Goal: Task Accomplishment & Management: Manage account settings

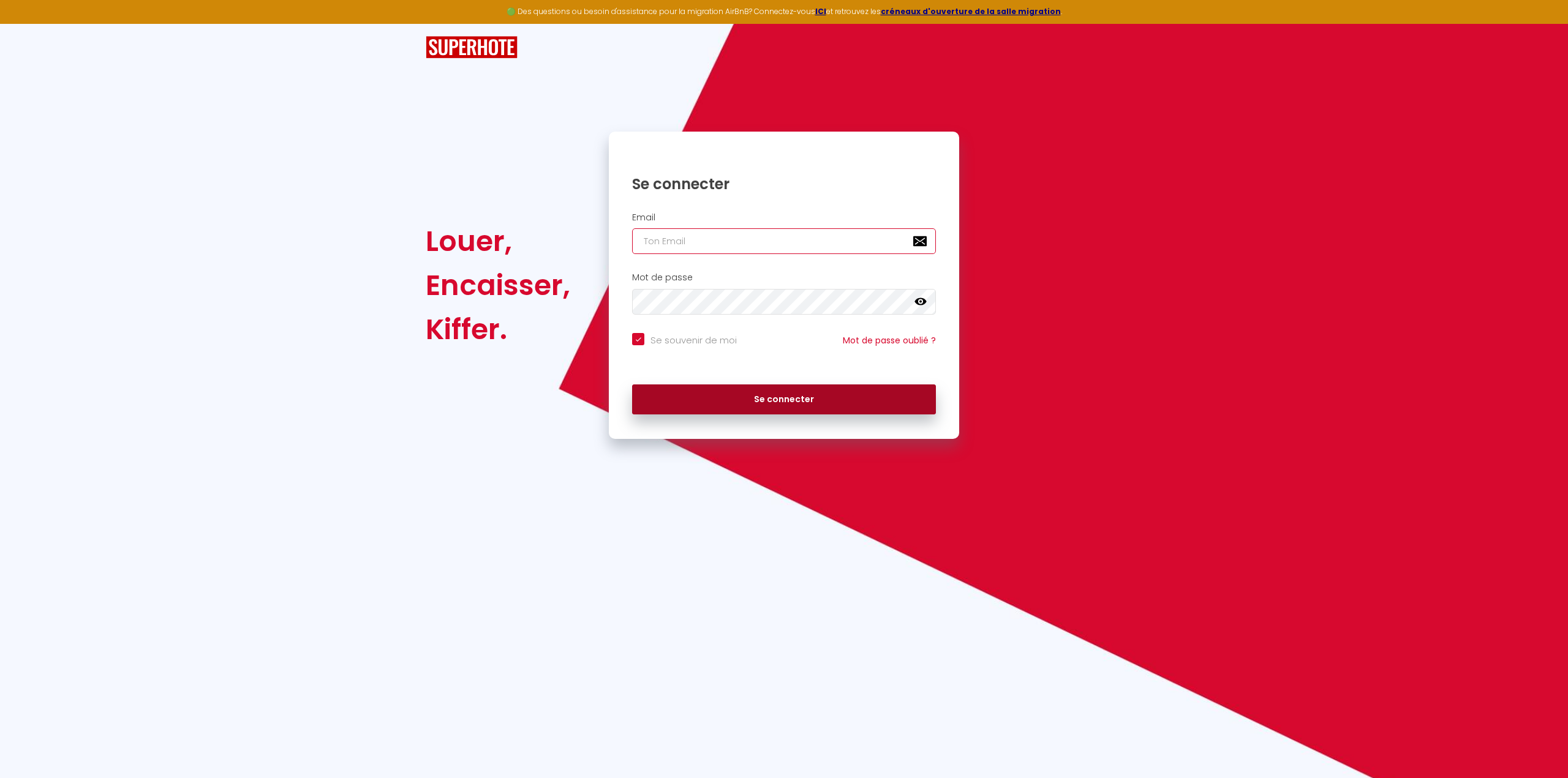
type input "[EMAIL_ADDRESS][DOMAIN_NAME]"
click at [763, 402] on button "Se connecter" at bounding box center [784, 400] width 304 height 31
checkbox input "true"
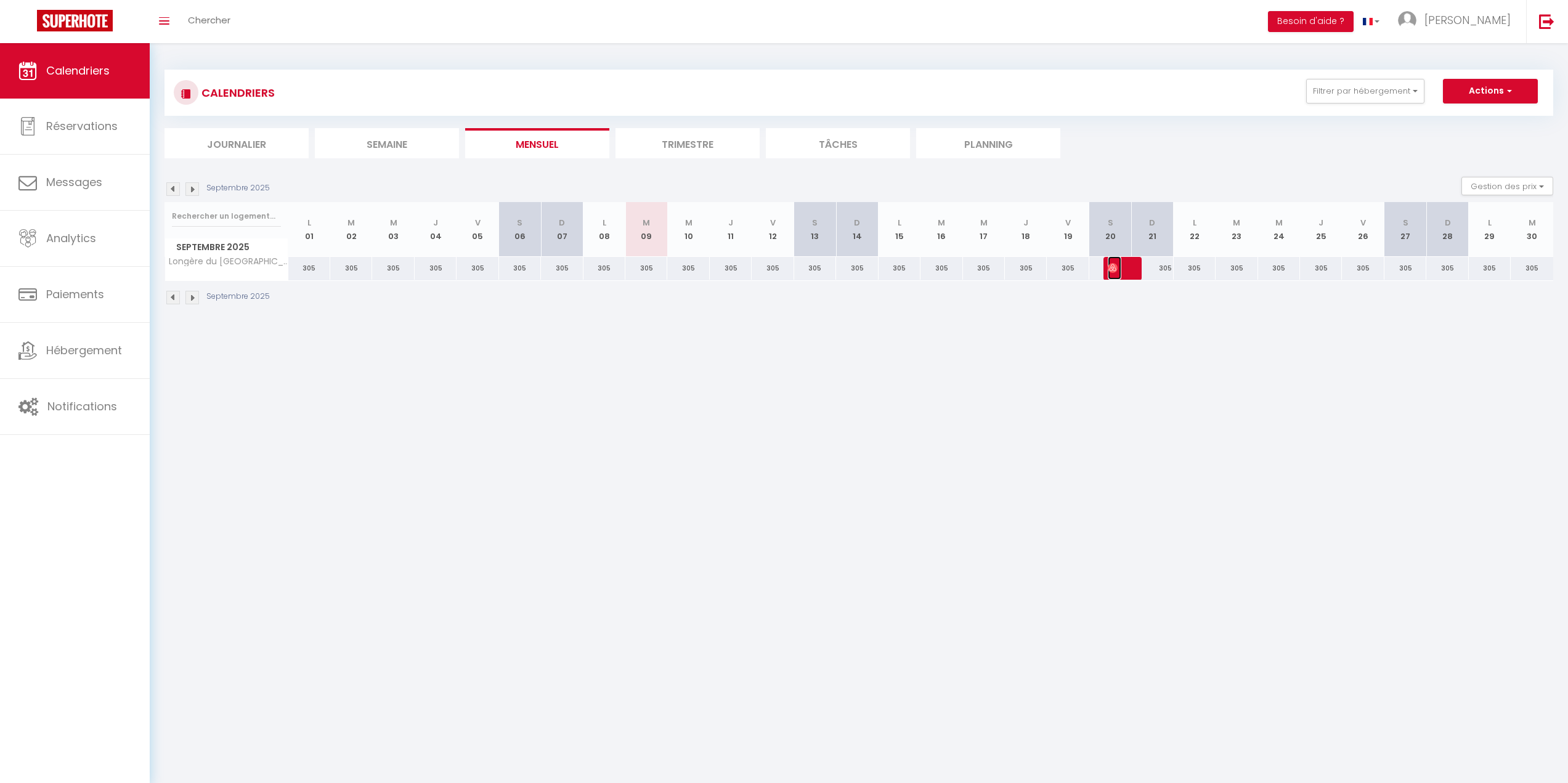
click at [1112, 271] on img at bounding box center [1113, 268] width 10 height 10
select select "OK"
select select "0"
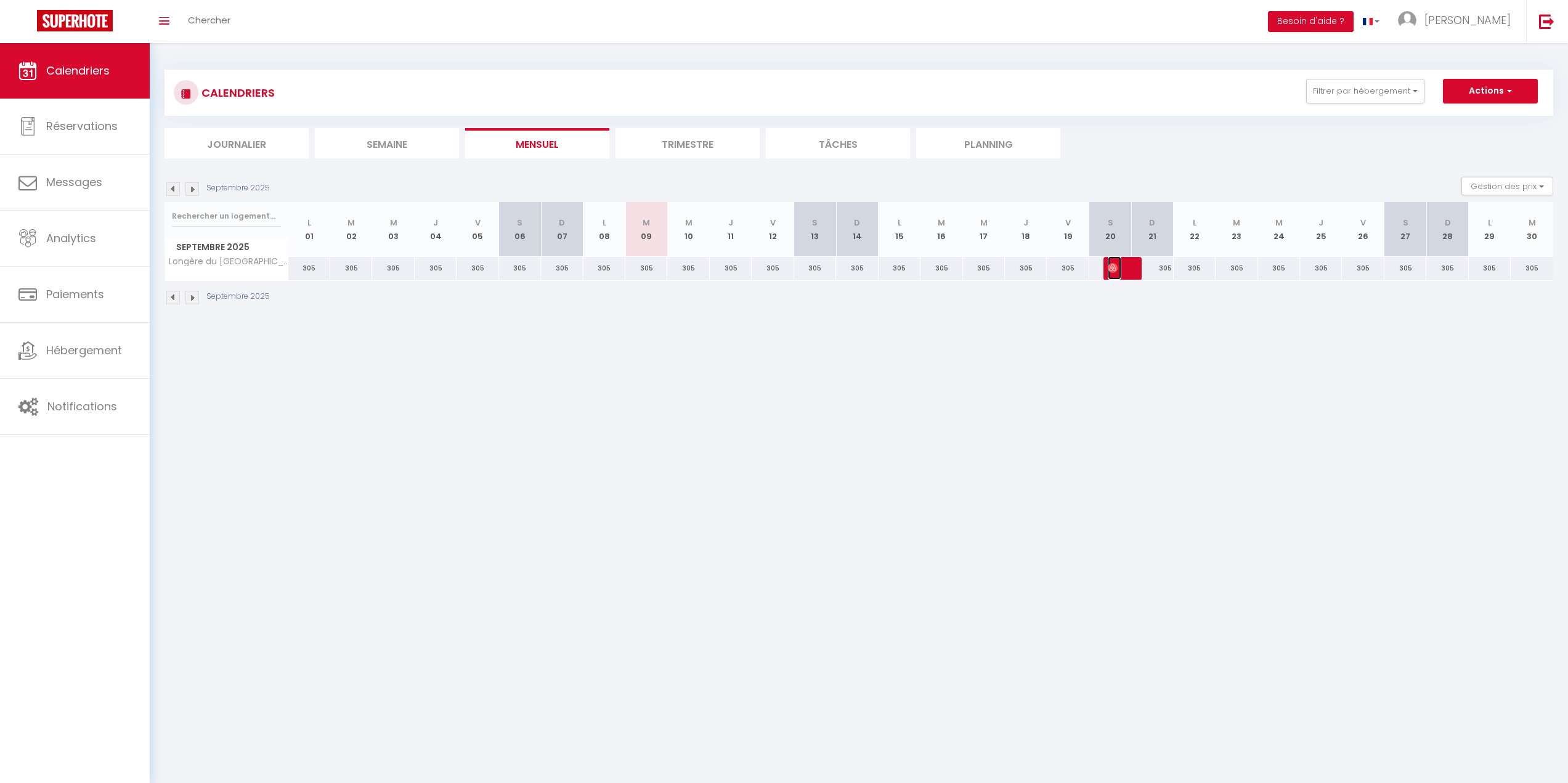
select select "1"
select select
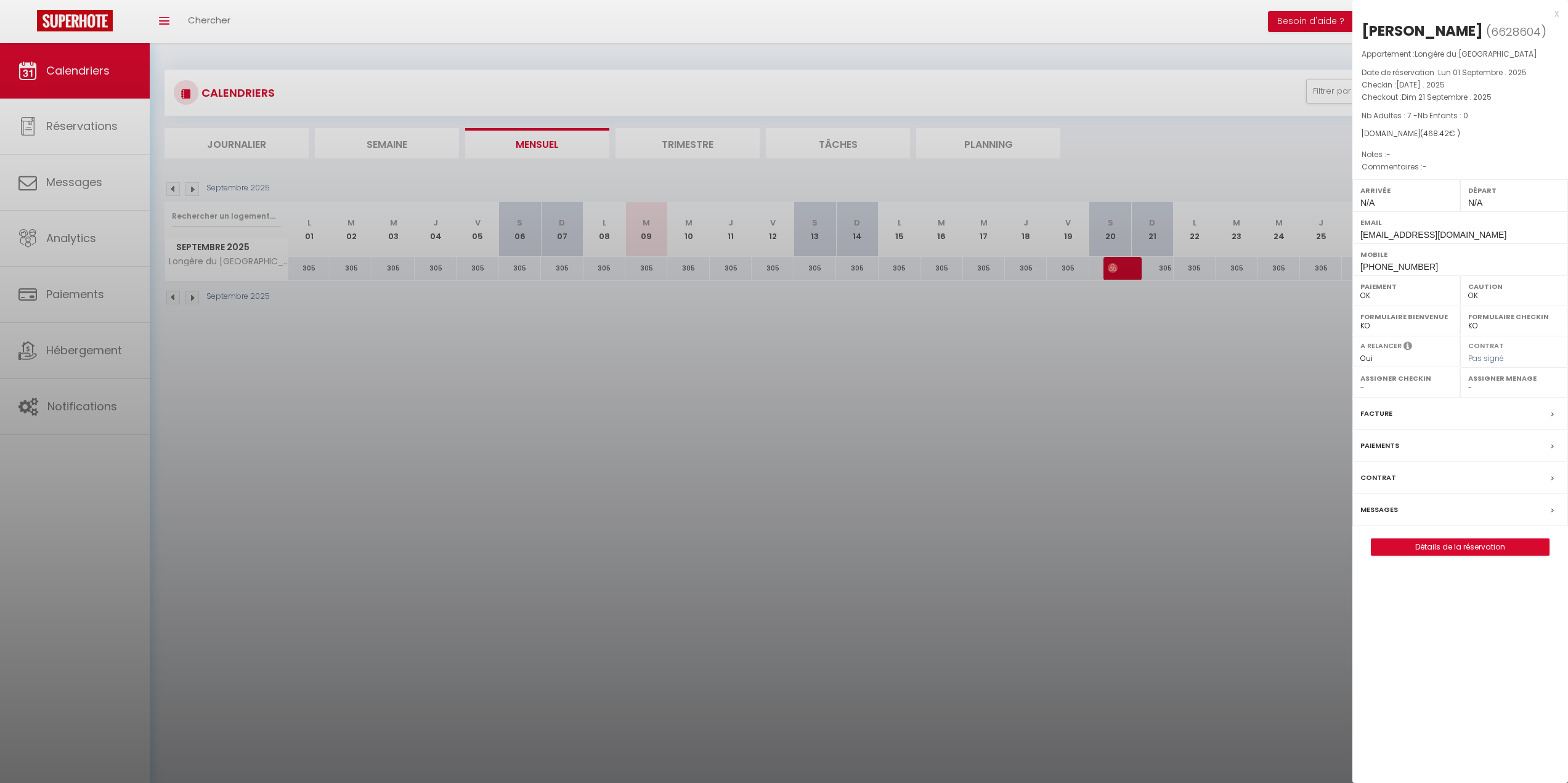
click at [1076, 376] on div at bounding box center [784, 391] width 1568 height 783
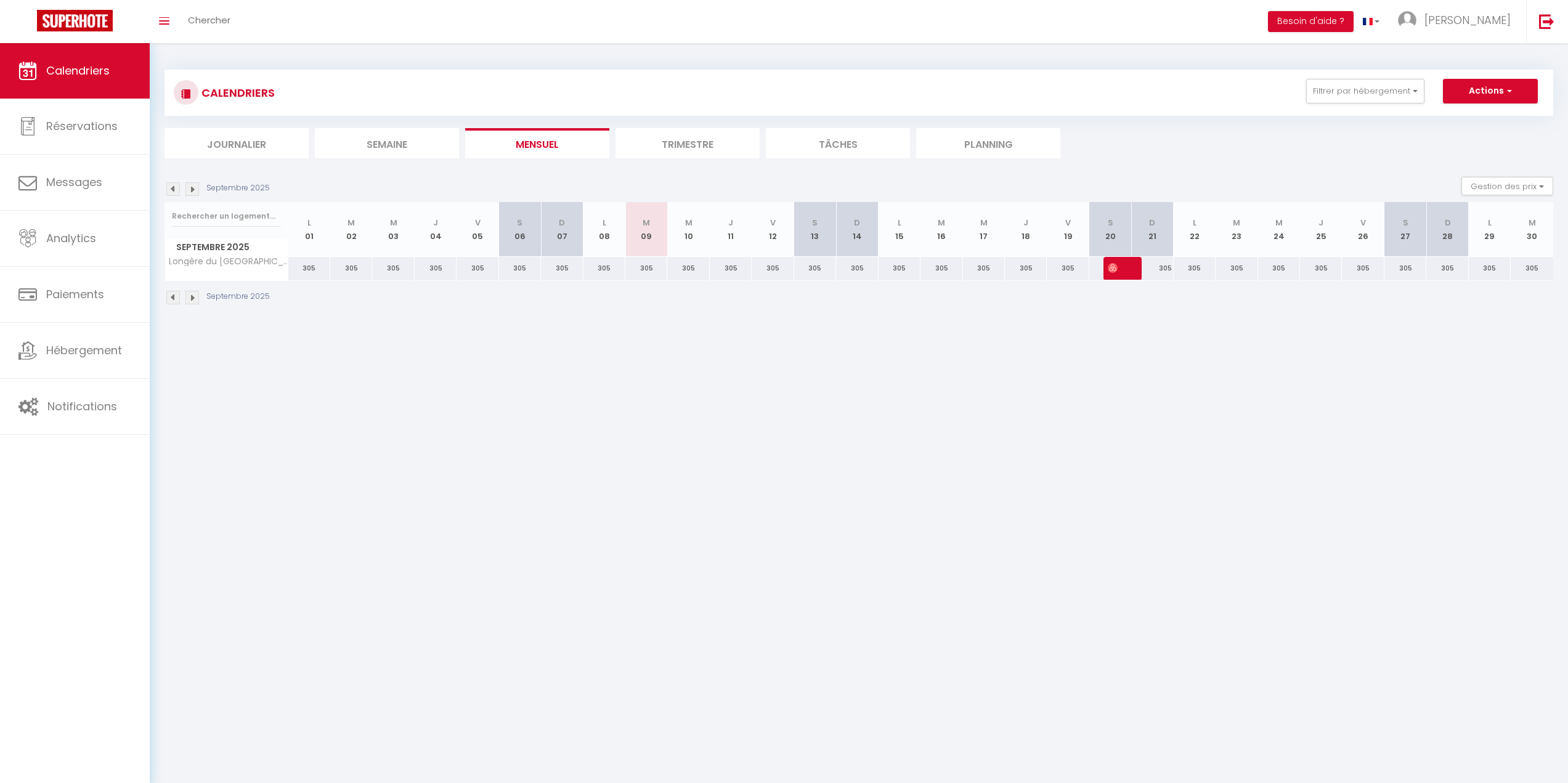
click at [194, 189] on img at bounding box center [192, 189] width 14 height 14
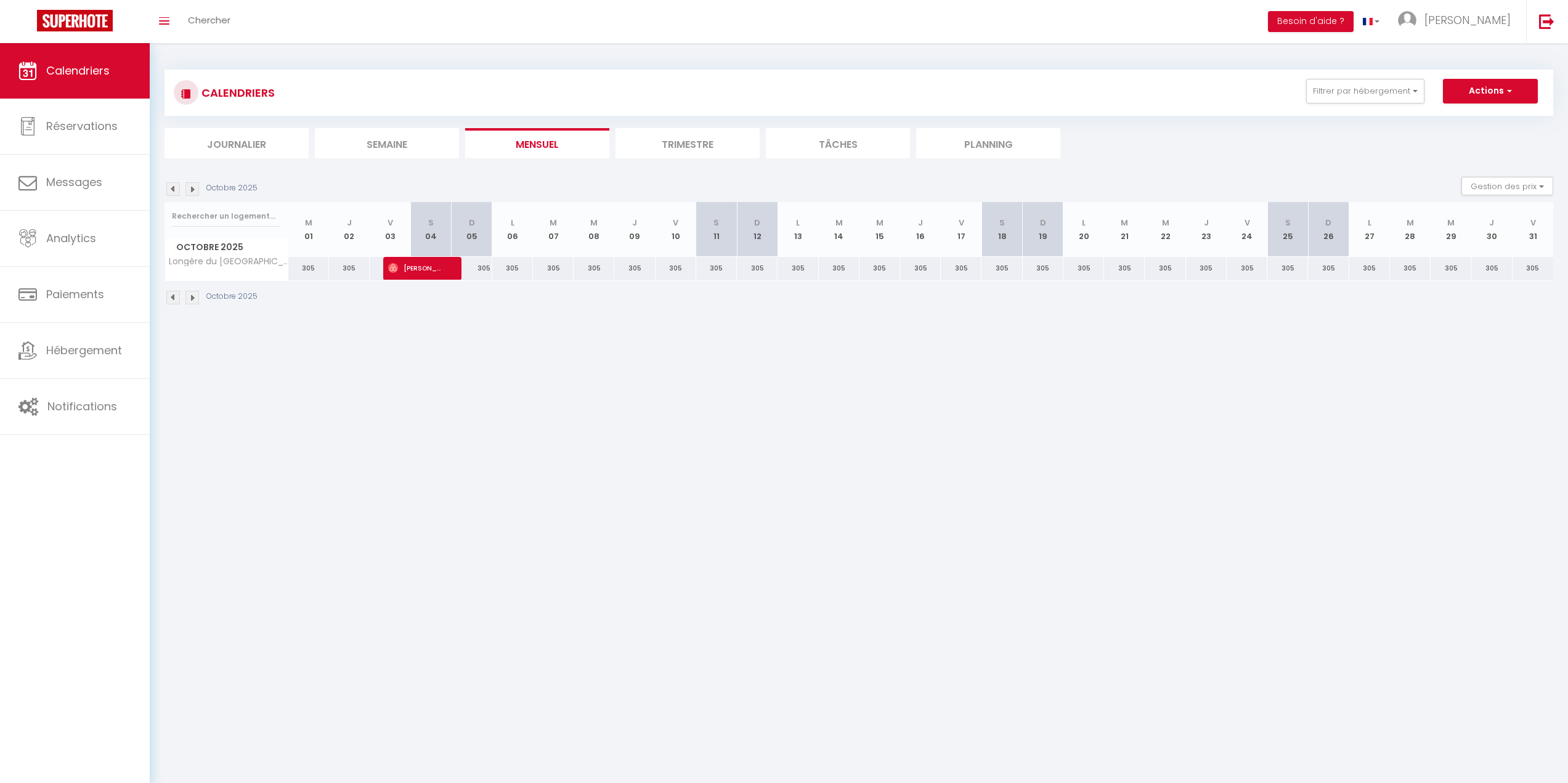
click at [174, 189] on img at bounding box center [173, 189] width 14 height 14
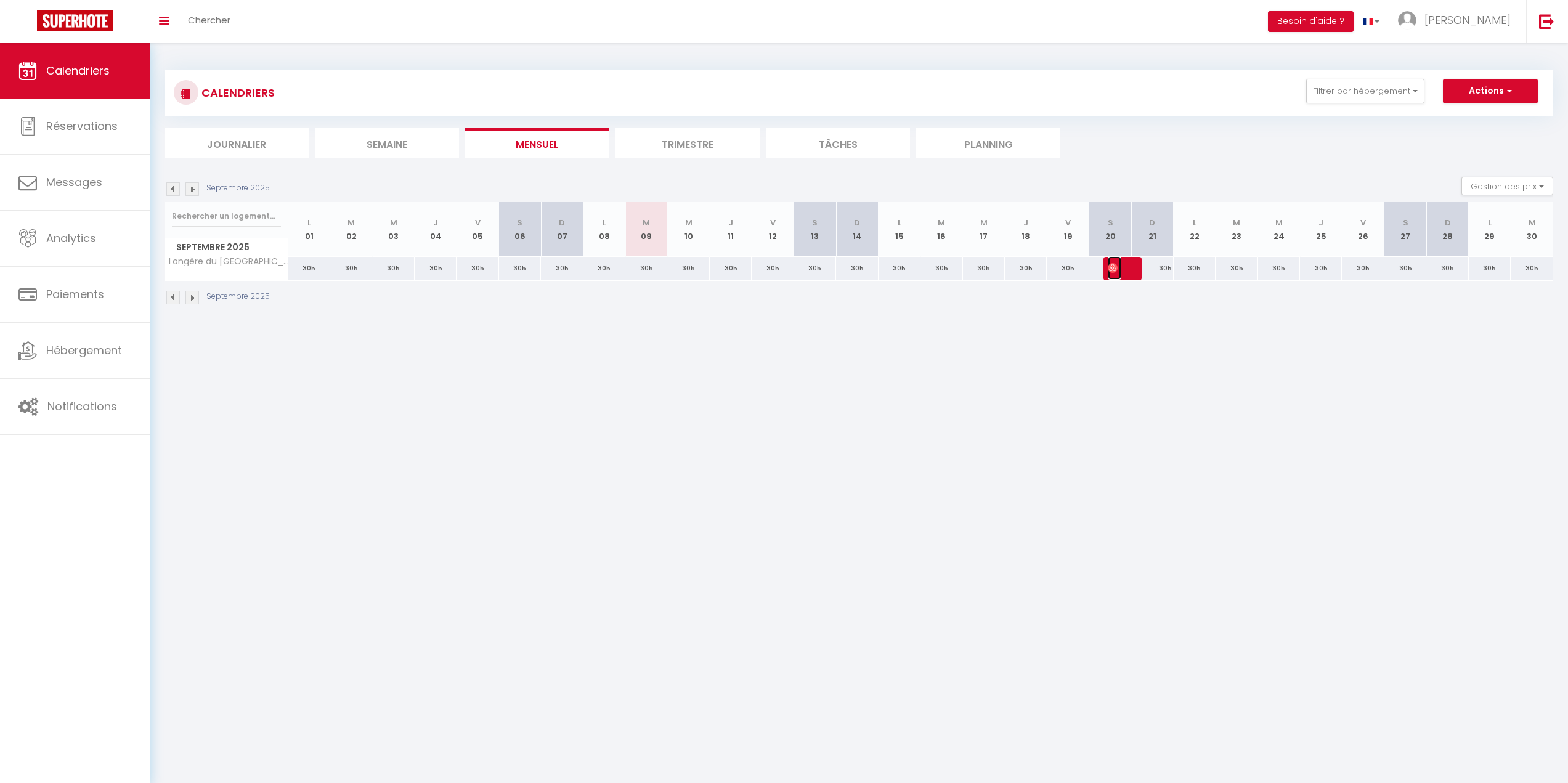
click at [1120, 268] on span "[PERSON_NAME]" at bounding box center [1114, 268] width 14 height 24
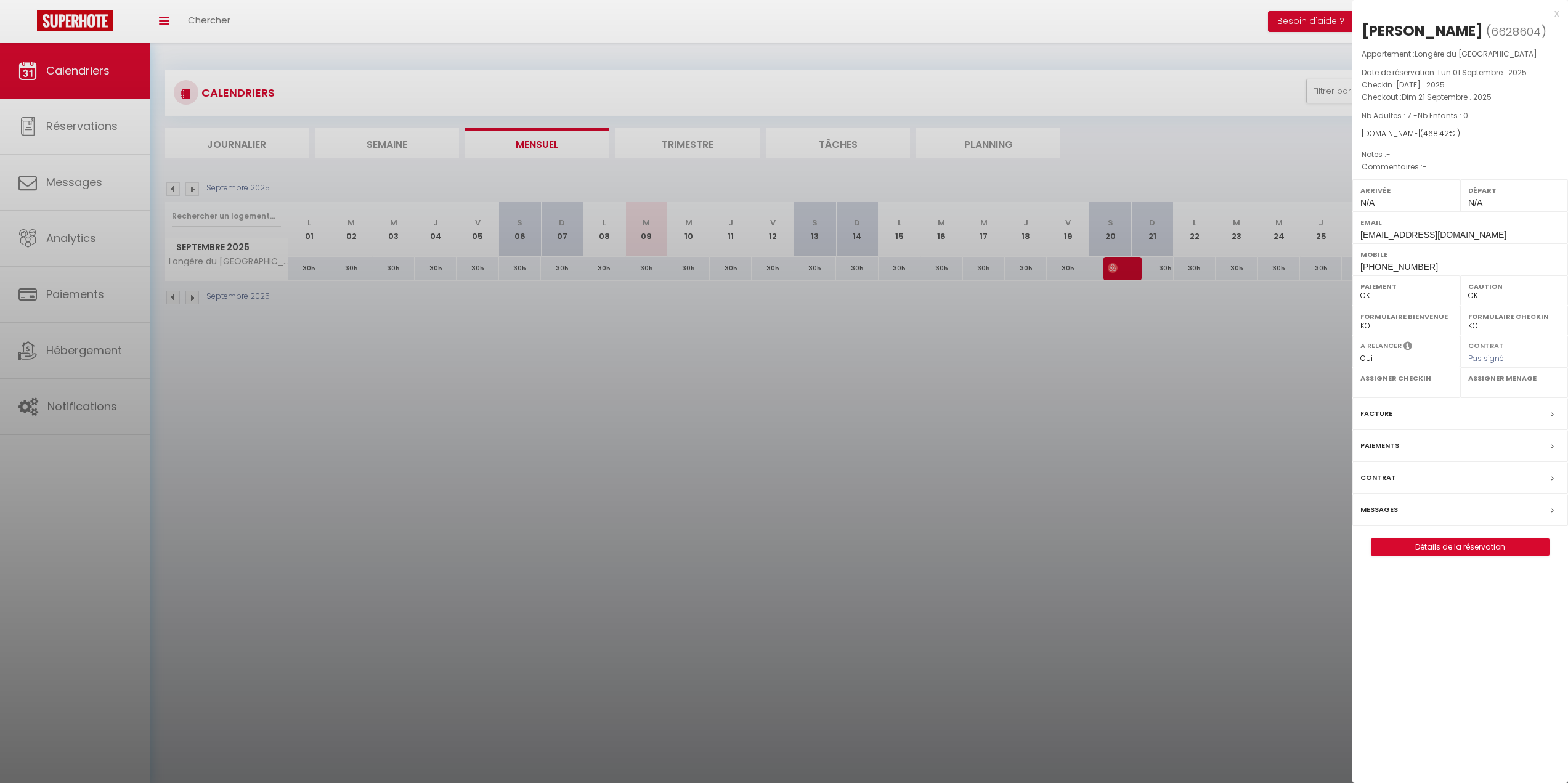
click at [1179, 373] on div at bounding box center [784, 391] width 1568 height 783
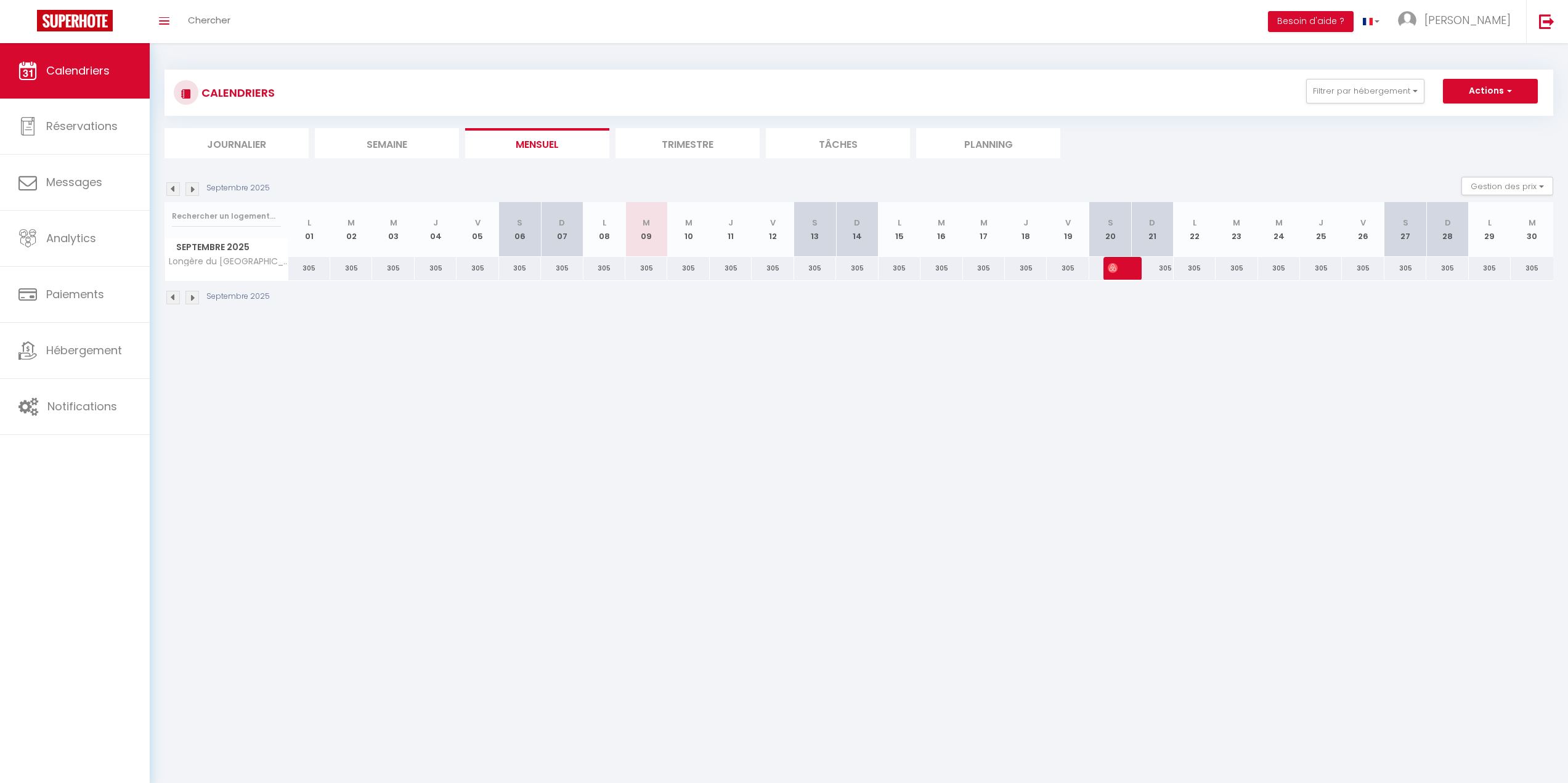
click at [194, 186] on img at bounding box center [192, 189] width 14 height 14
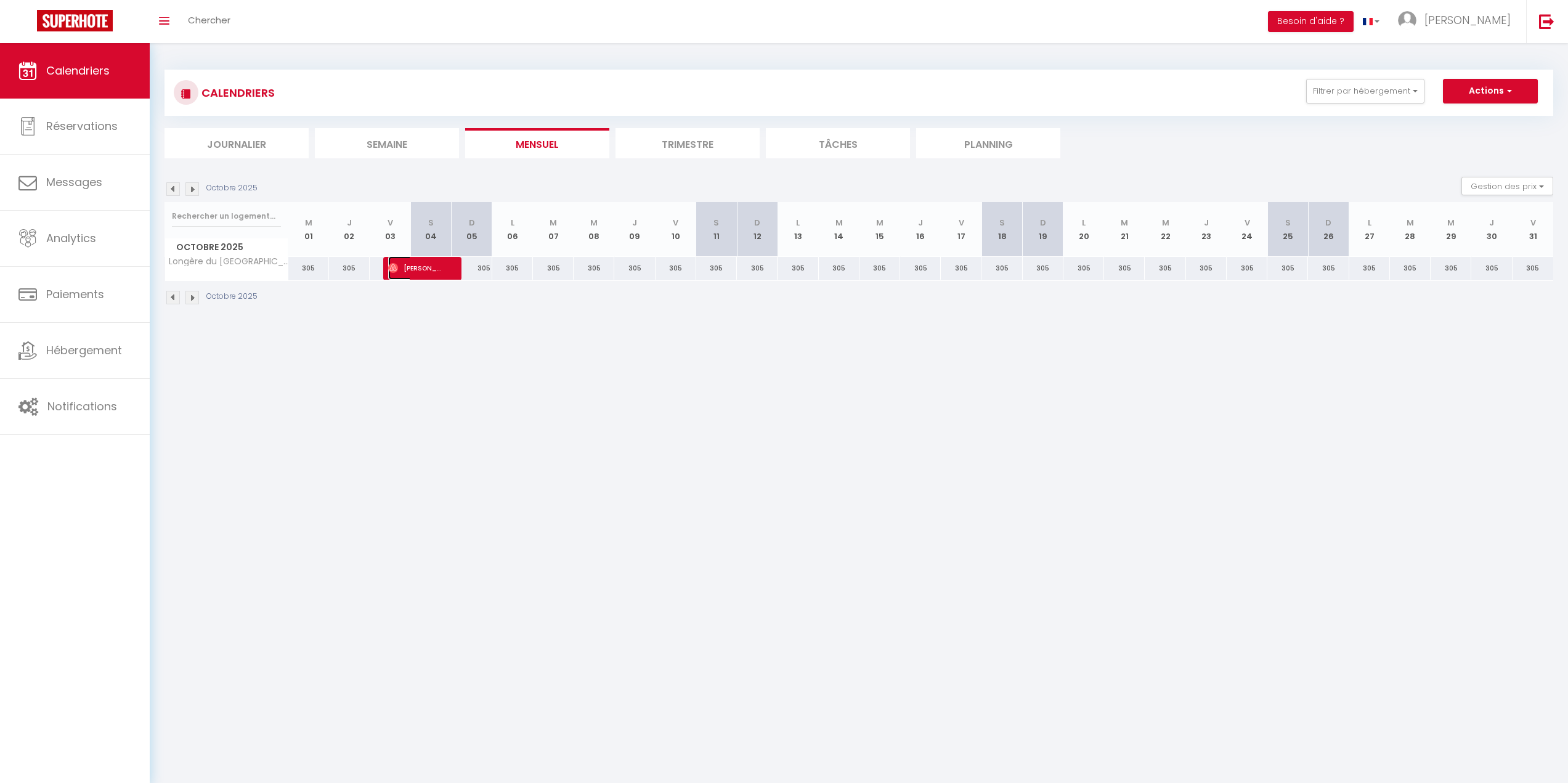
click at [410, 276] on span "[PERSON_NAME]" at bounding box center [415, 268] width 54 height 24
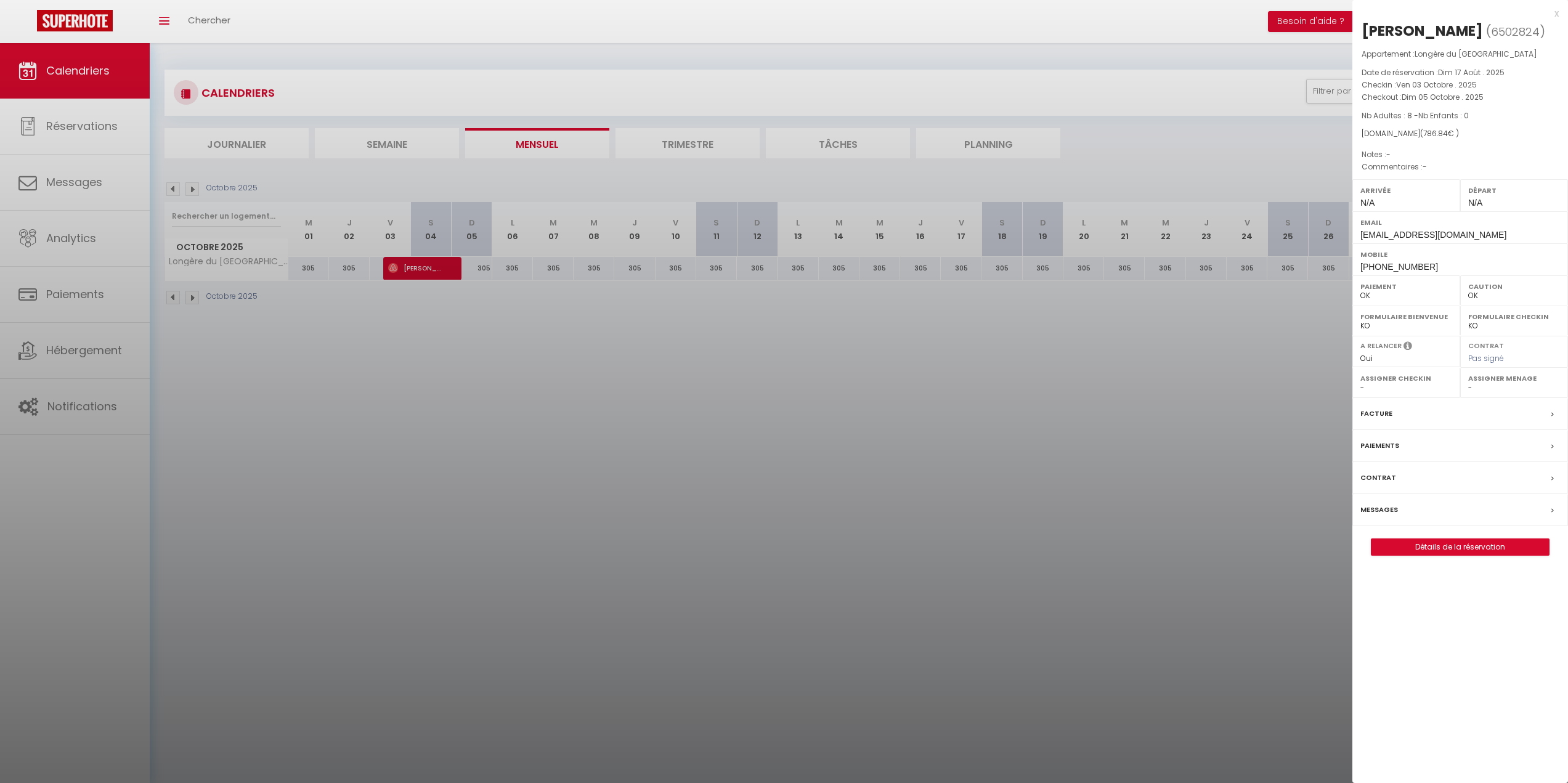
click at [1556, 12] on div "x" at bounding box center [1455, 14] width 207 height 15
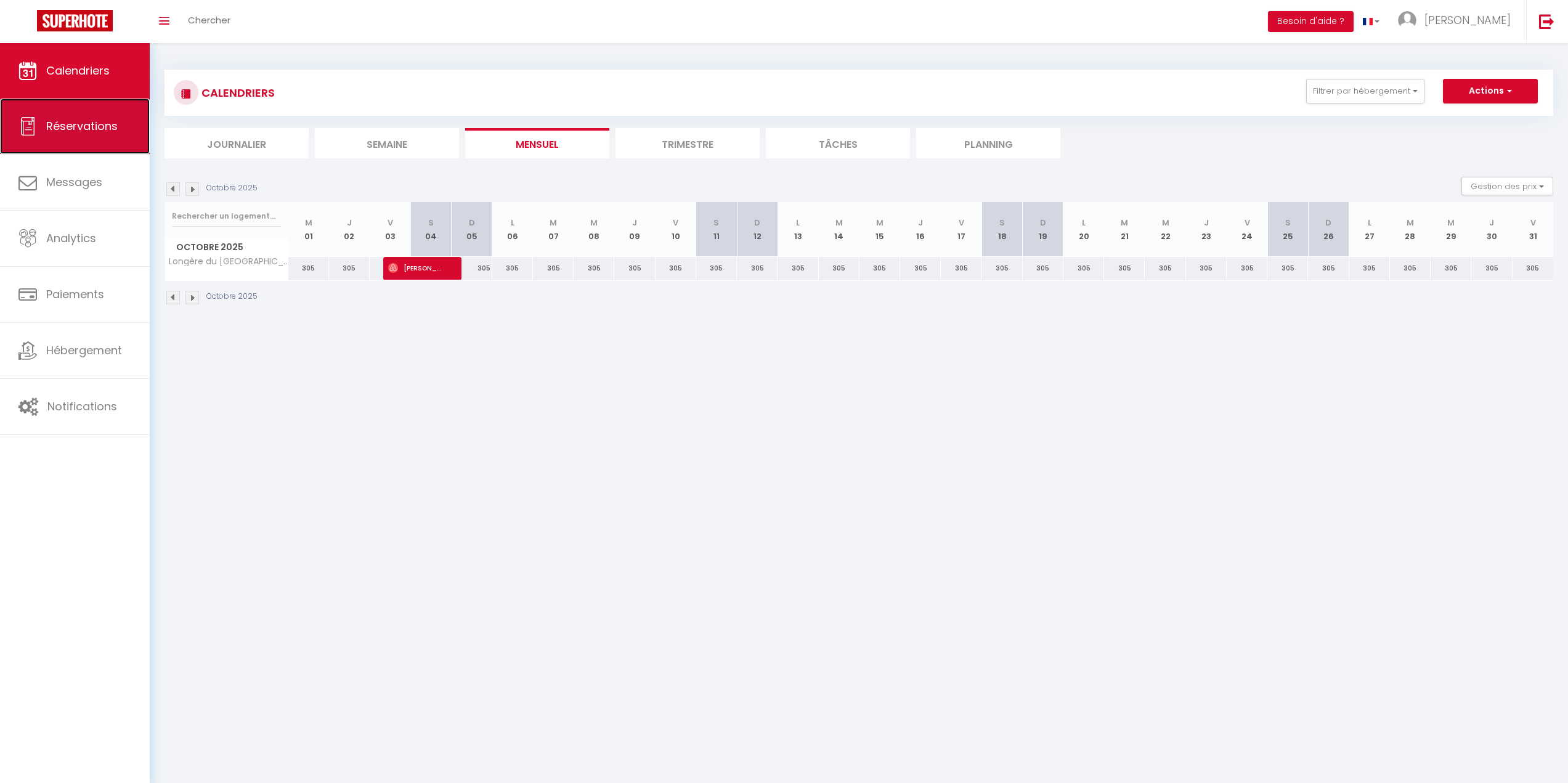
click at [69, 112] on link "Réservations" at bounding box center [74, 127] width 149 height 56
select select "not_cancelled"
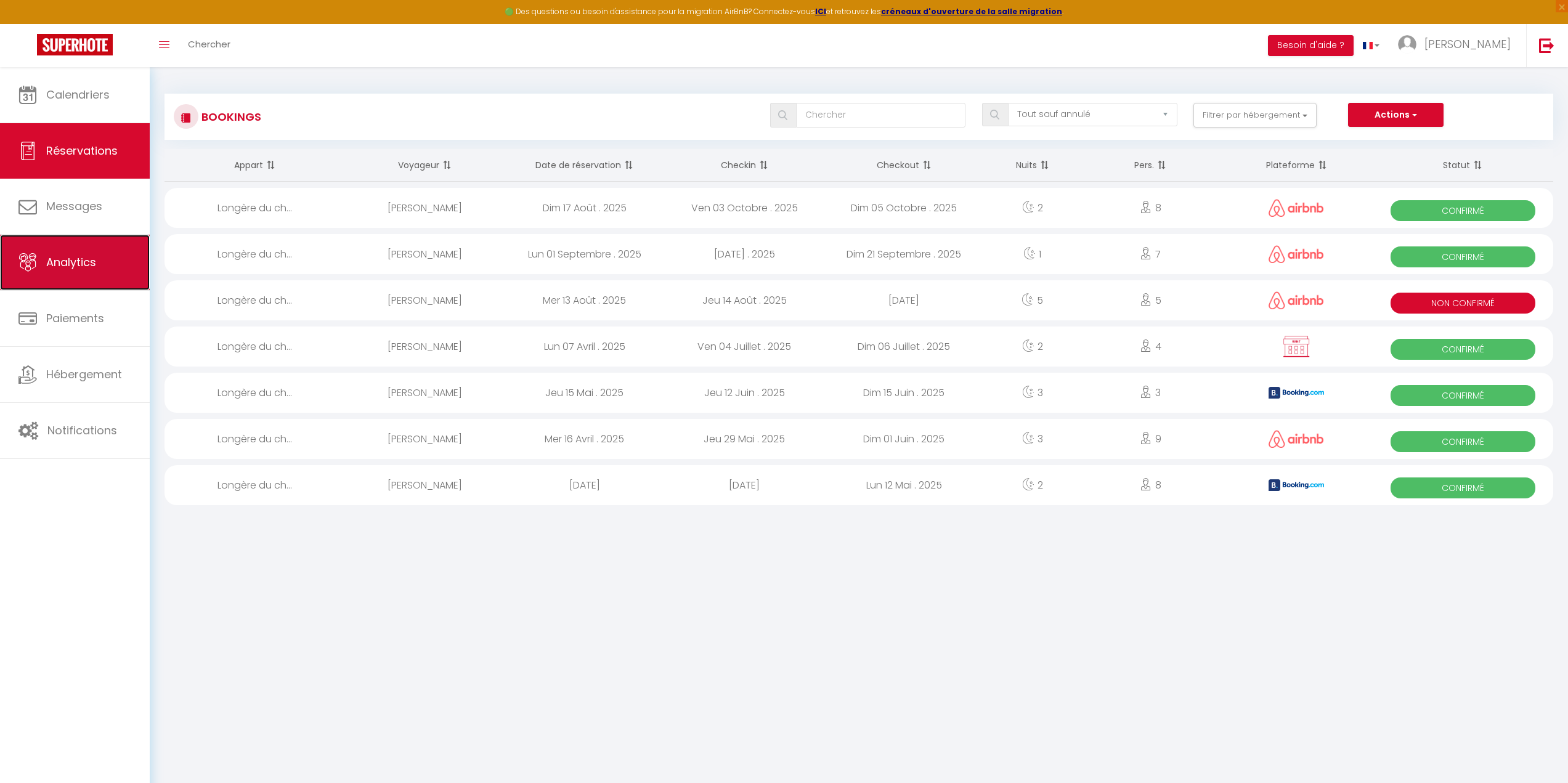
click at [77, 265] on span "Analytics" at bounding box center [71, 262] width 50 height 16
select select "2025"
select select "9"
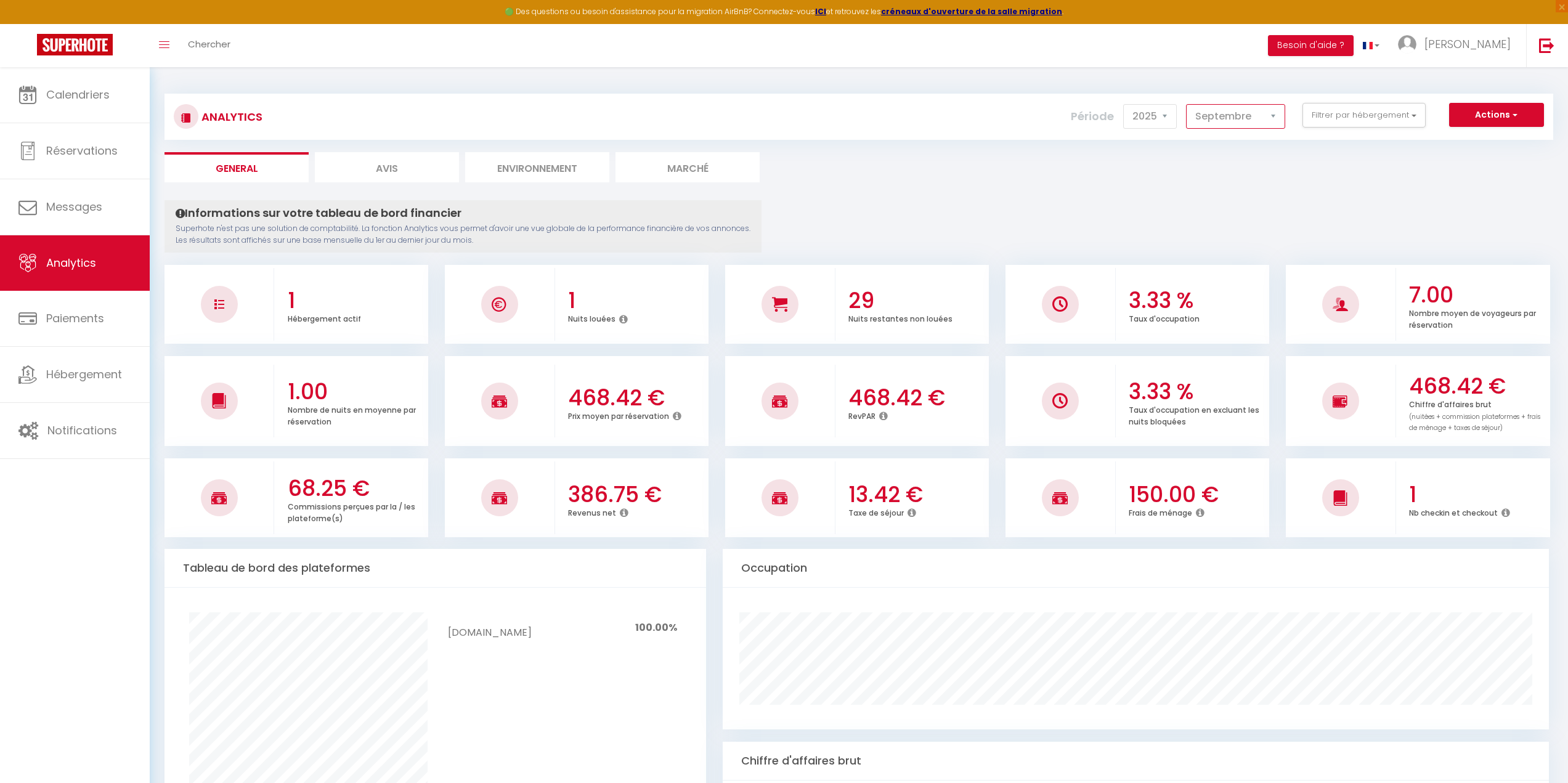
click at [1223, 120] on select "[PERSON_NAME] Mars Avril Mai Juin Juillet Août Septembre Octobre Novembre Décem…" at bounding box center [1236, 117] width 100 height 24
click at [1362, 169] on ul "General Avis Environnement Marché" at bounding box center [859, 167] width 1388 height 30
click at [400, 168] on li "Avis" at bounding box center [387, 167] width 144 height 30
select select "2025"
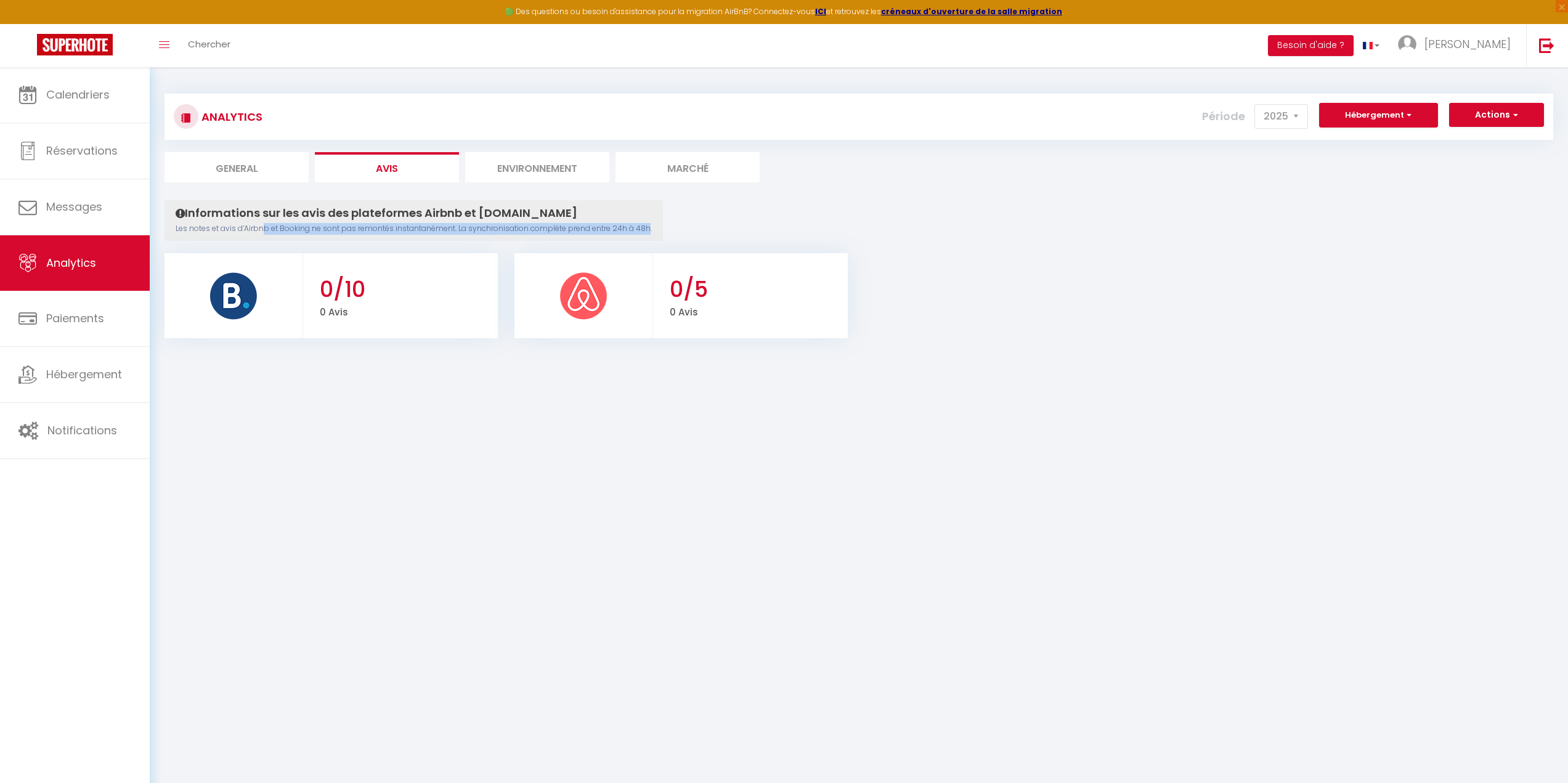
drag, startPoint x: 262, startPoint y: 229, endPoint x: 644, endPoint y: 233, distance: 382.0
click at [644, 233] on p "Les notes et avis d’Airbnb et Booking ne sont pas remontés instantanément. La s…" at bounding box center [413, 229] width 476 height 11
click at [511, 164] on li "Environnement" at bounding box center [537, 167] width 144 height 30
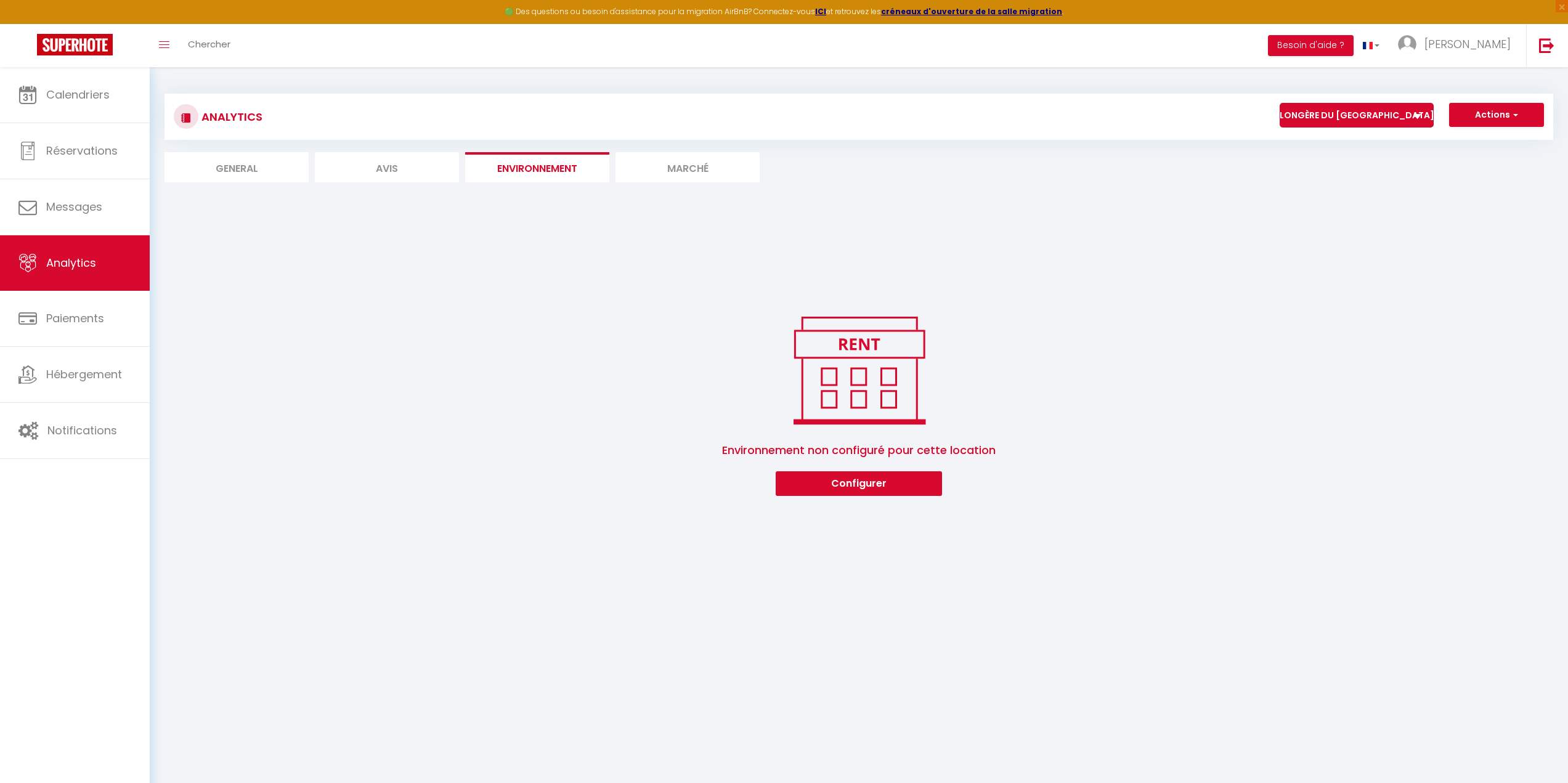
click at [686, 170] on li "Marché" at bounding box center [687, 167] width 144 height 30
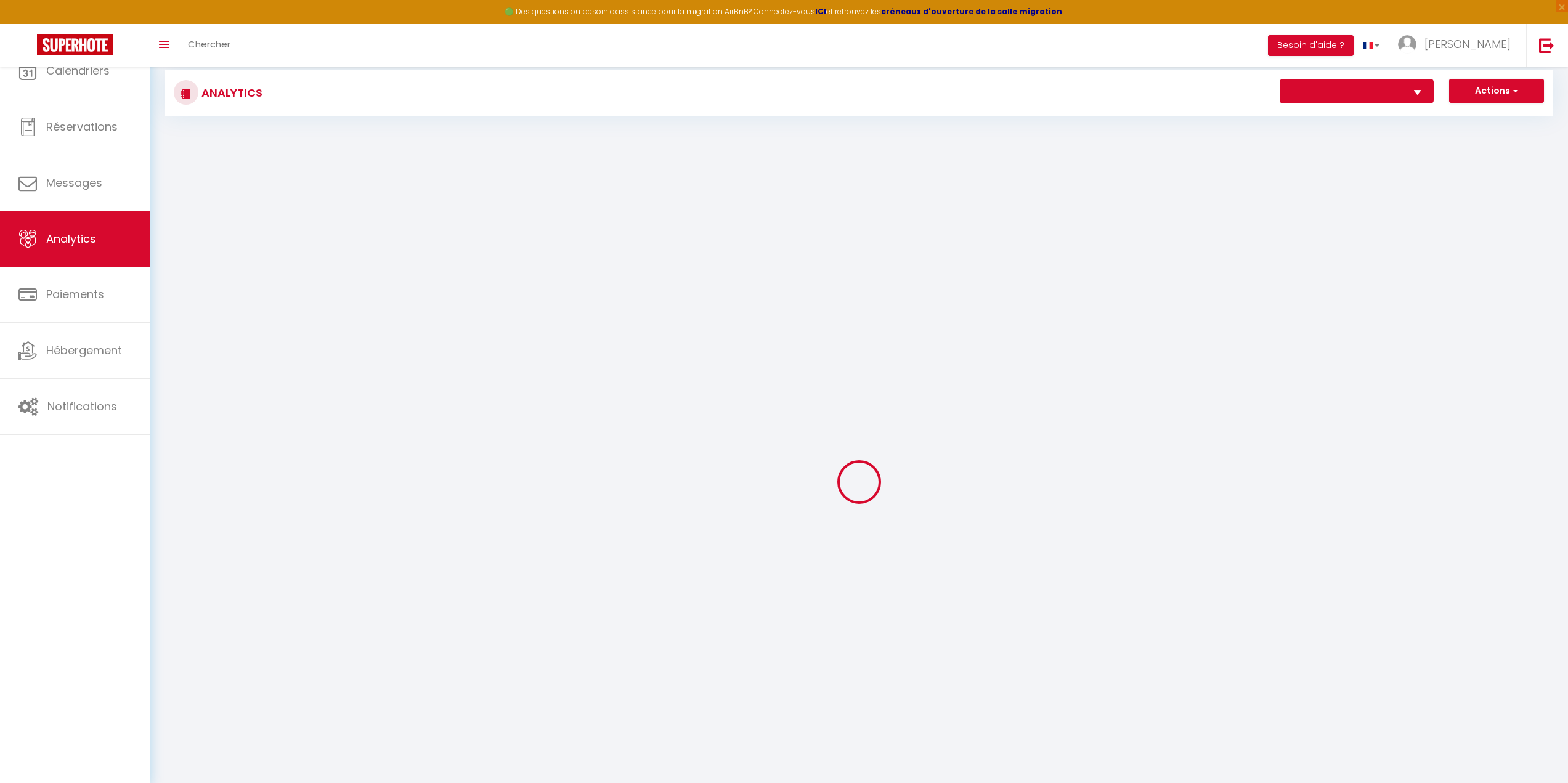
select select "64686"
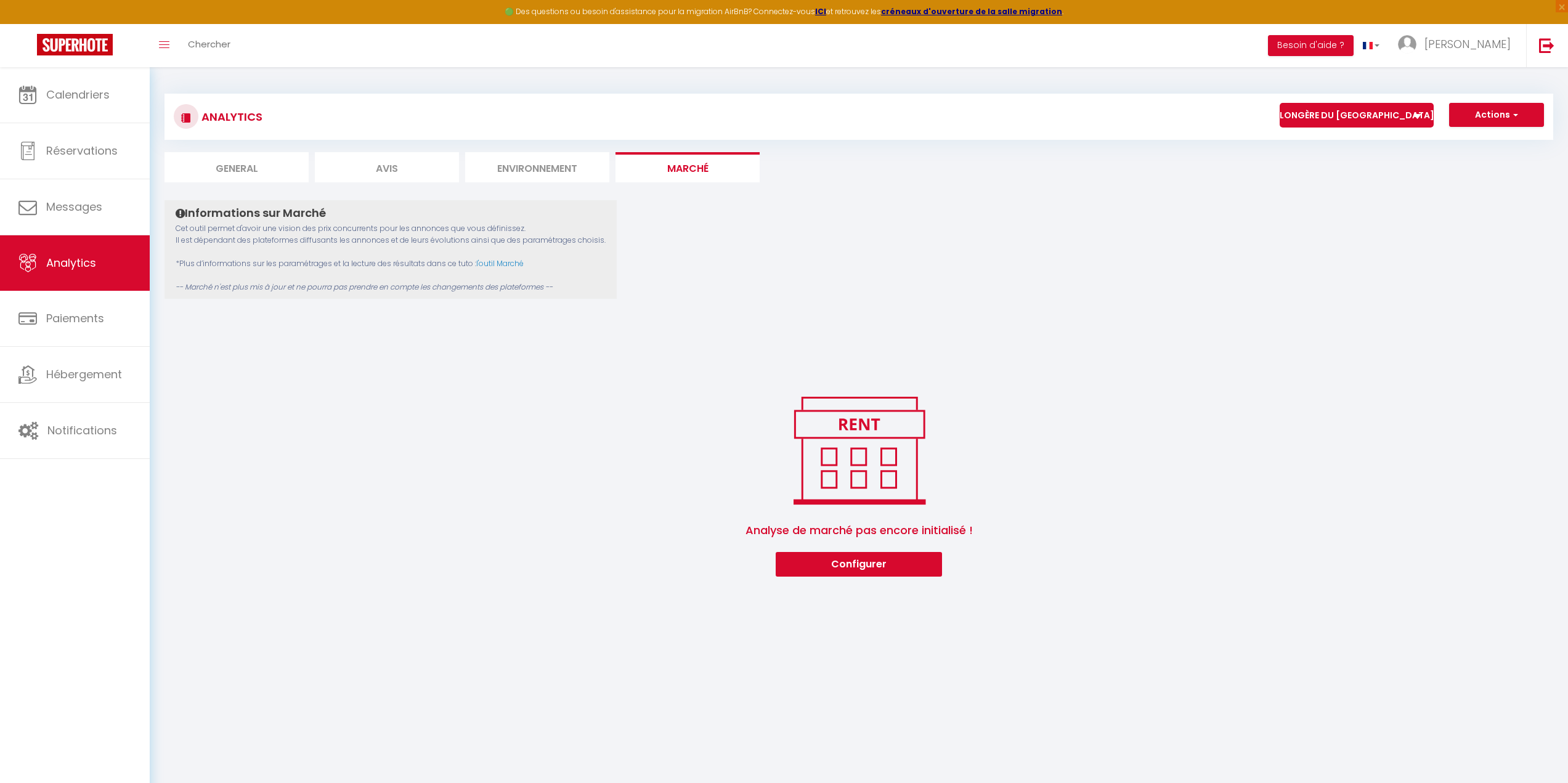
click at [235, 167] on li "General" at bounding box center [237, 167] width 144 height 30
select select "2025"
select select "9"
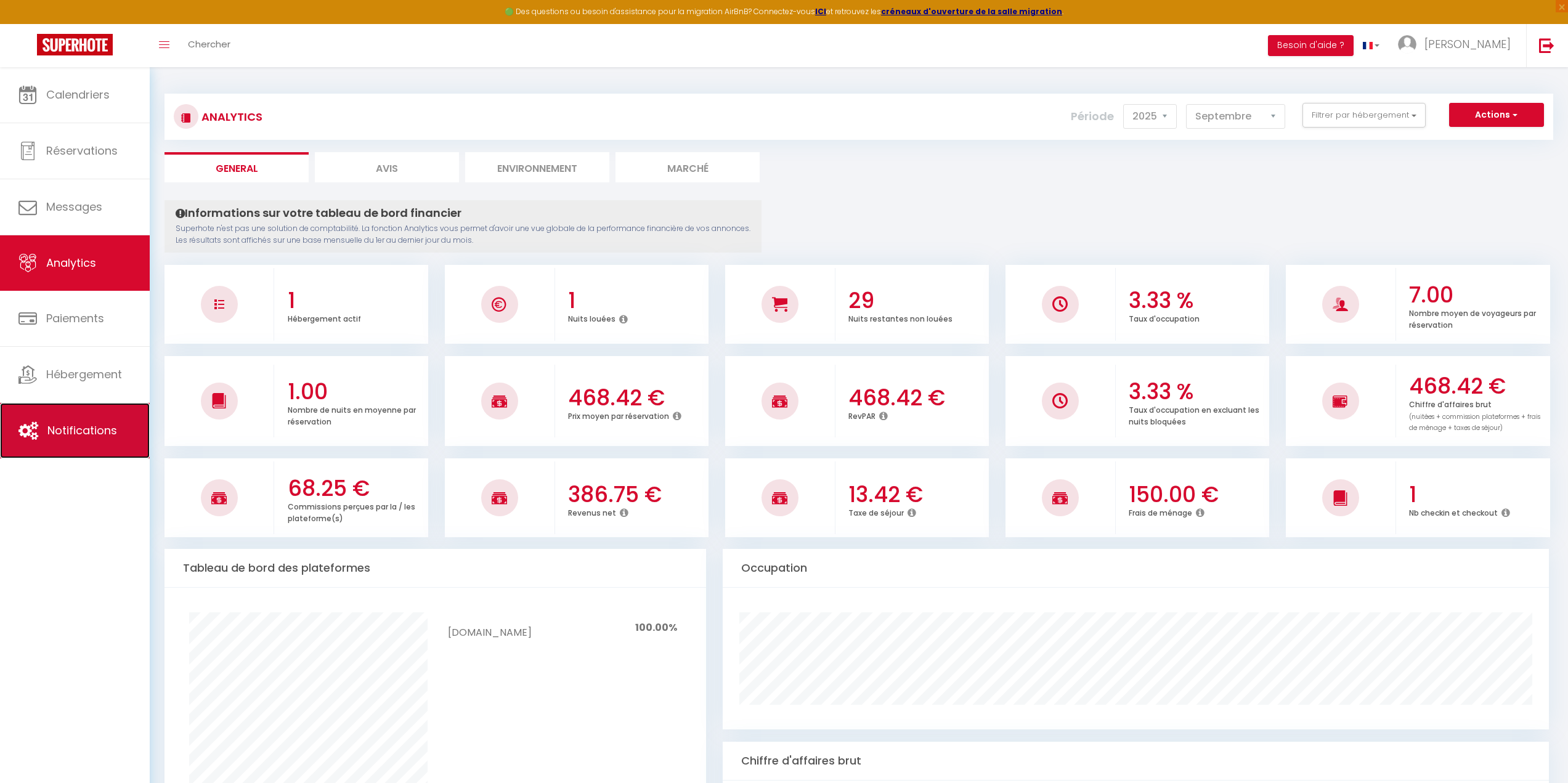
click at [84, 431] on span "Notifications" at bounding box center [82, 430] width 69 height 16
